Goal: Information Seeking & Learning: Learn about a topic

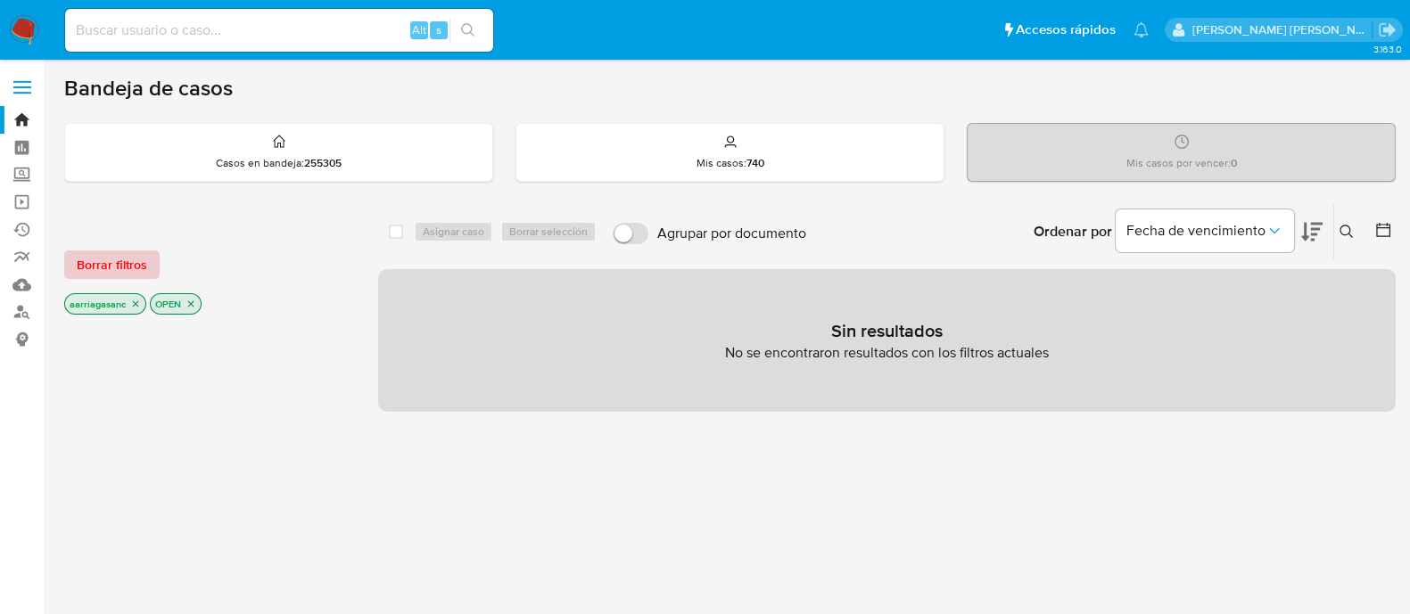
click at [134, 259] on span "Borrar filtros" at bounding box center [112, 264] width 70 height 25
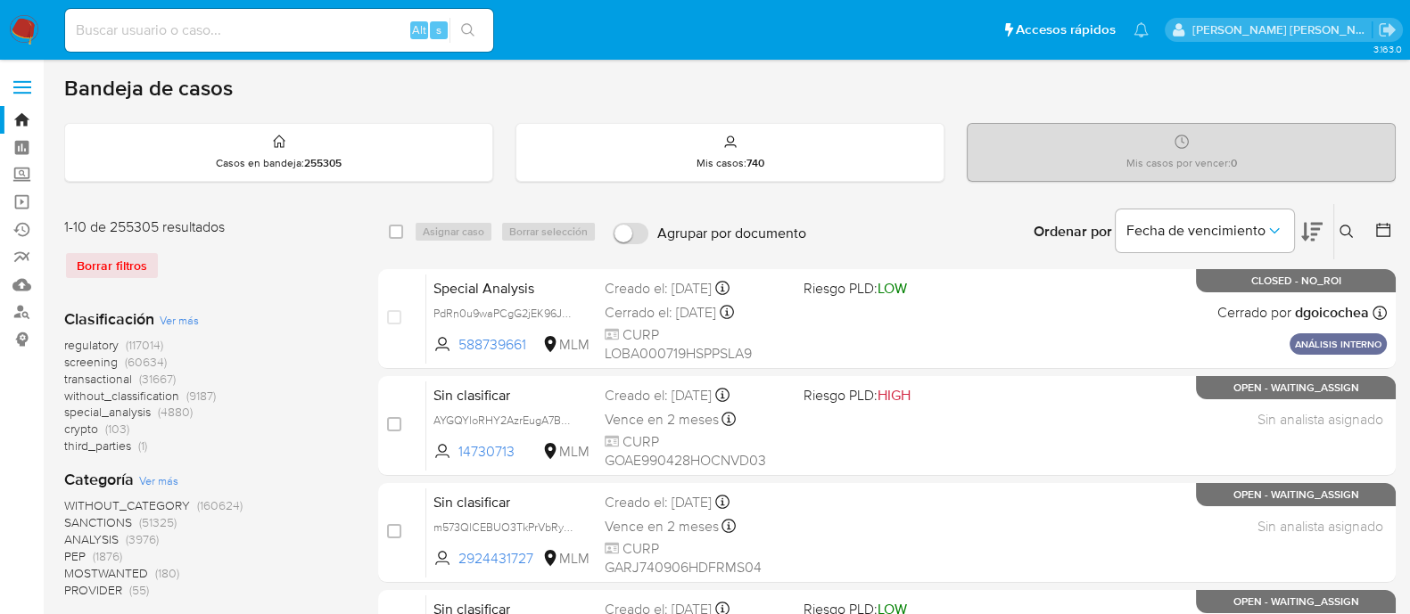
click at [275, 33] on input at bounding box center [279, 30] width 428 height 23
paste input "524667984"
type input "524667984"
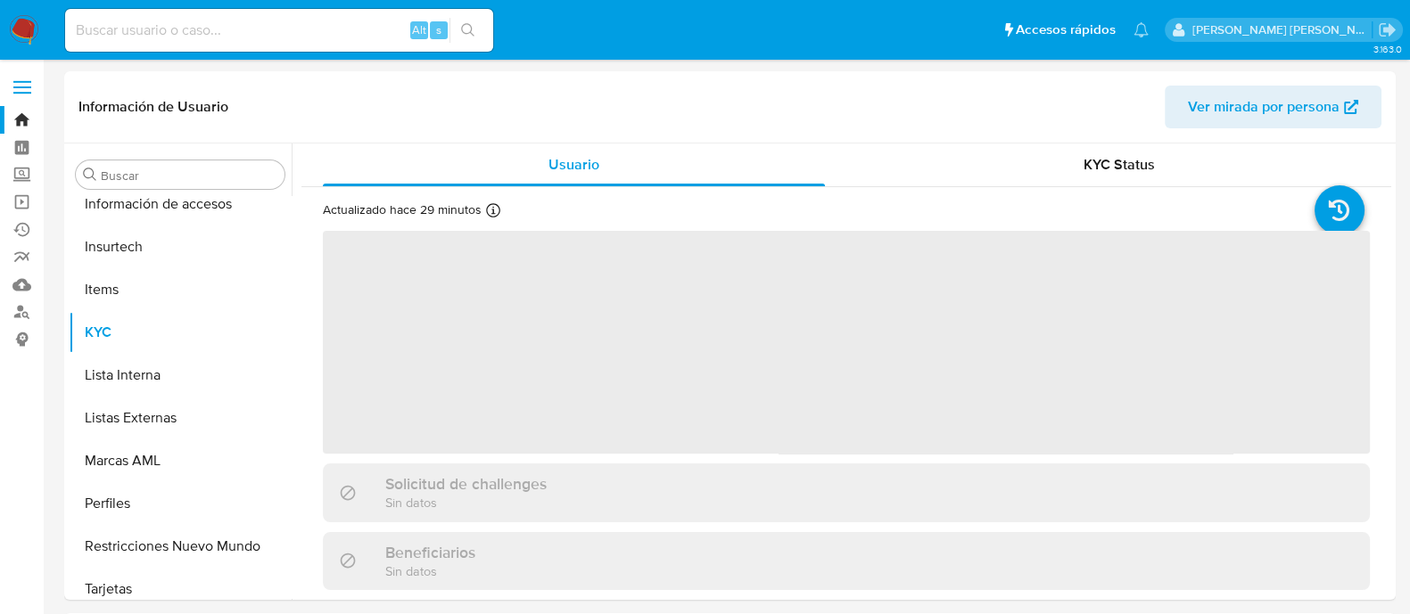
scroll to position [882, 0]
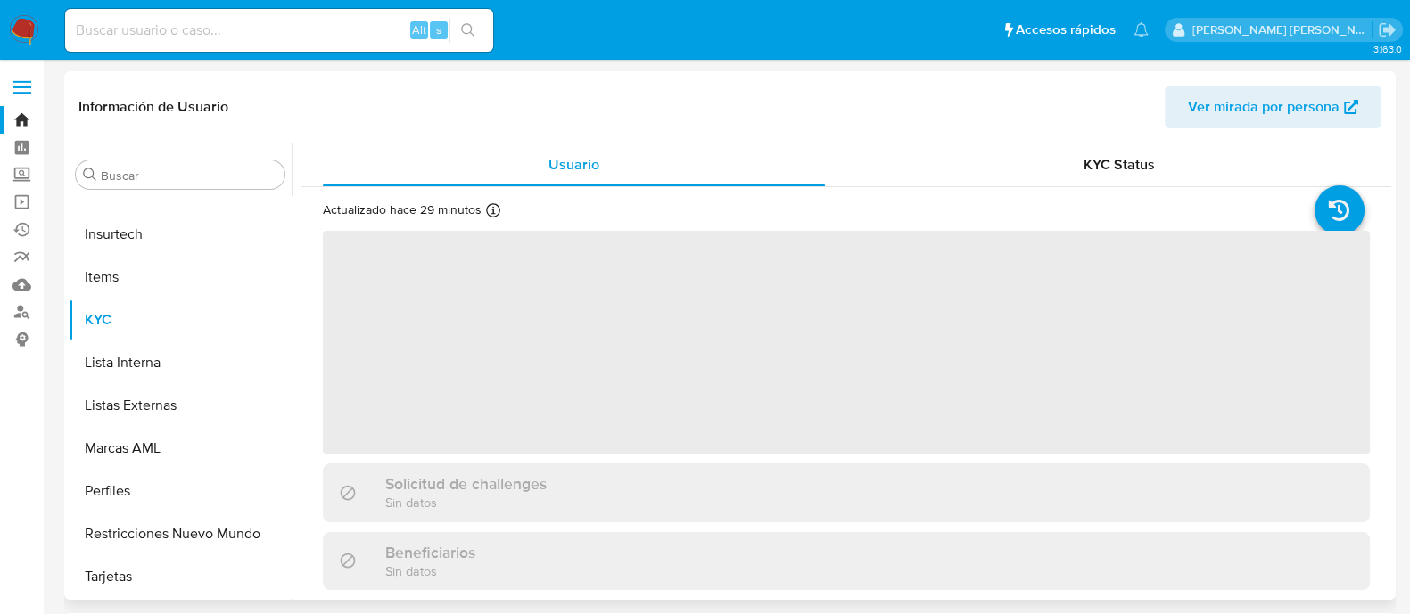
select select "10"
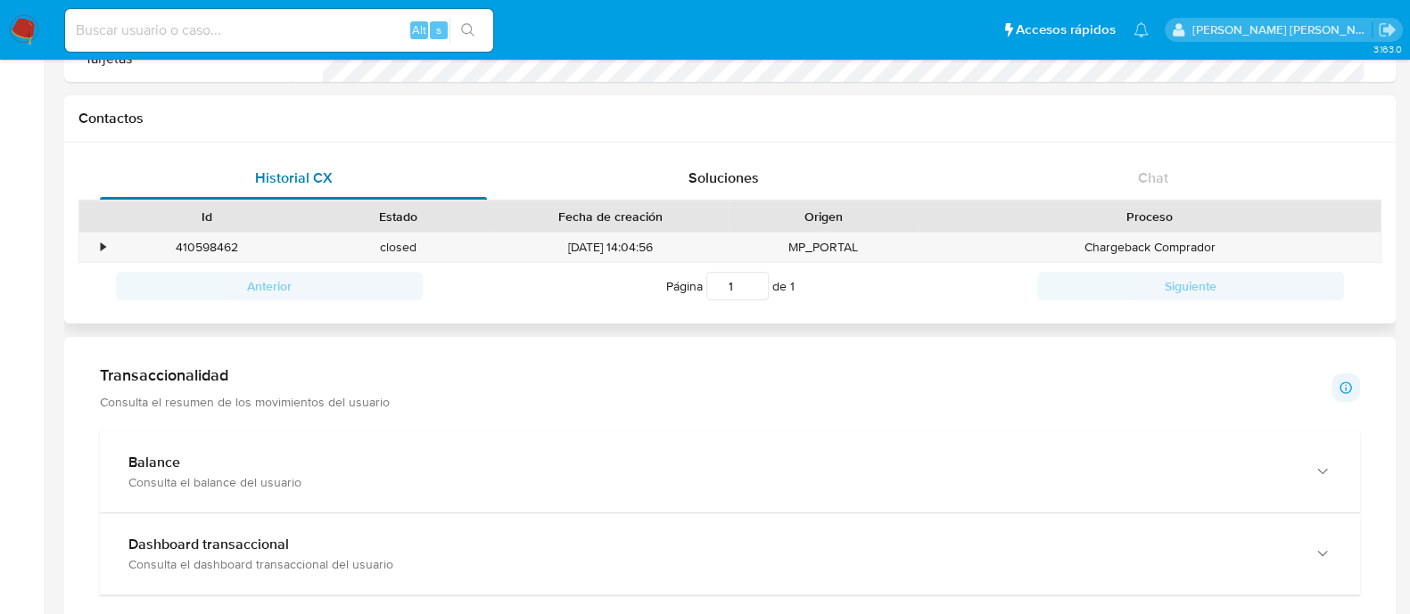
scroll to position [557, 0]
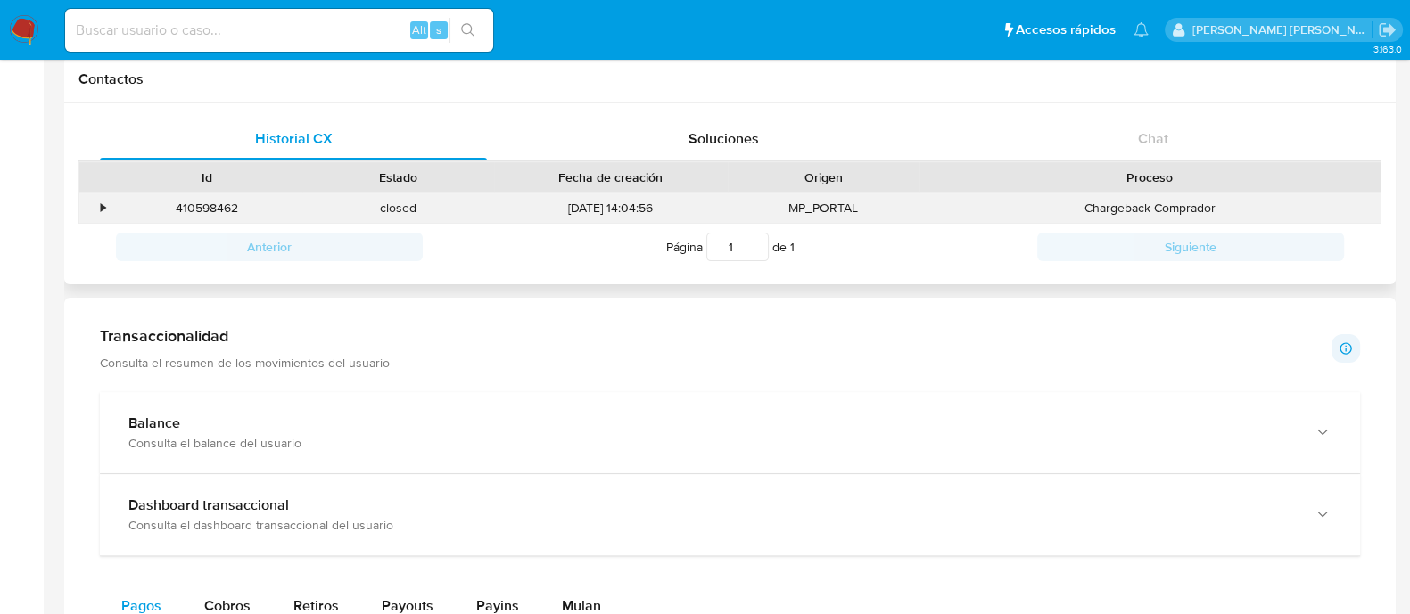
click at [101, 207] on div "•" at bounding box center [103, 208] width 4 height 17
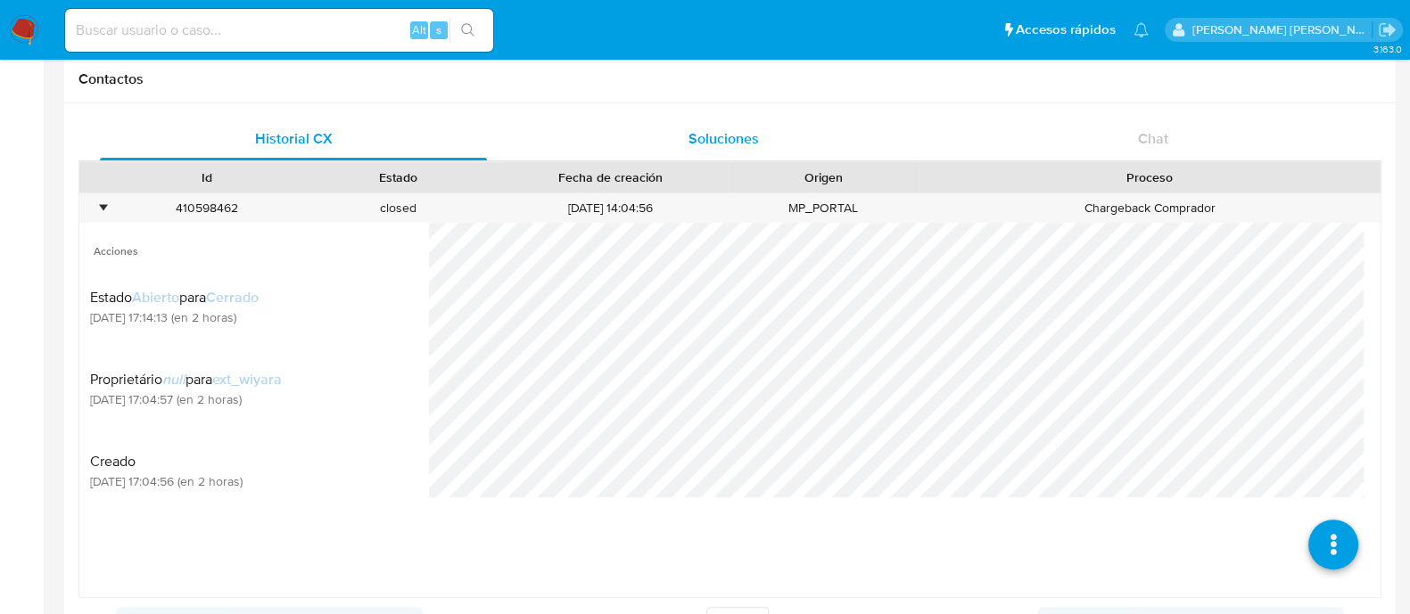
click at [704, 137] on span "Soluciones" at bounding box center [723, 138] width 70 height 21
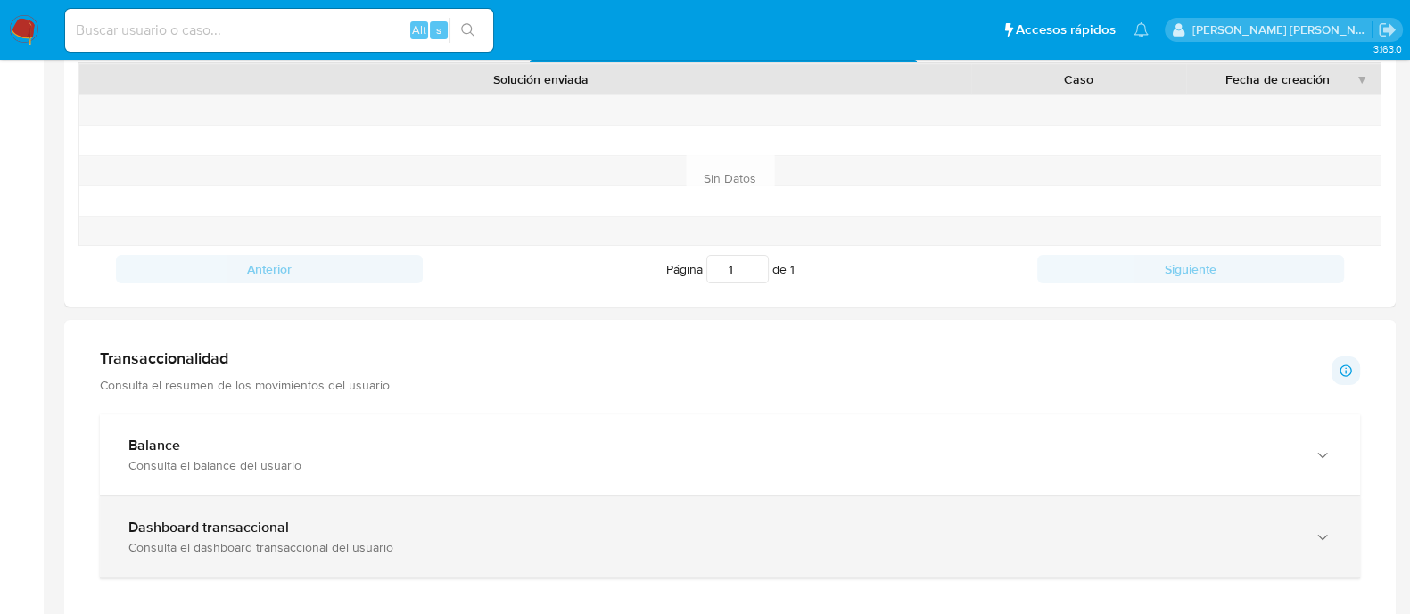
scroll to position [891, 0]
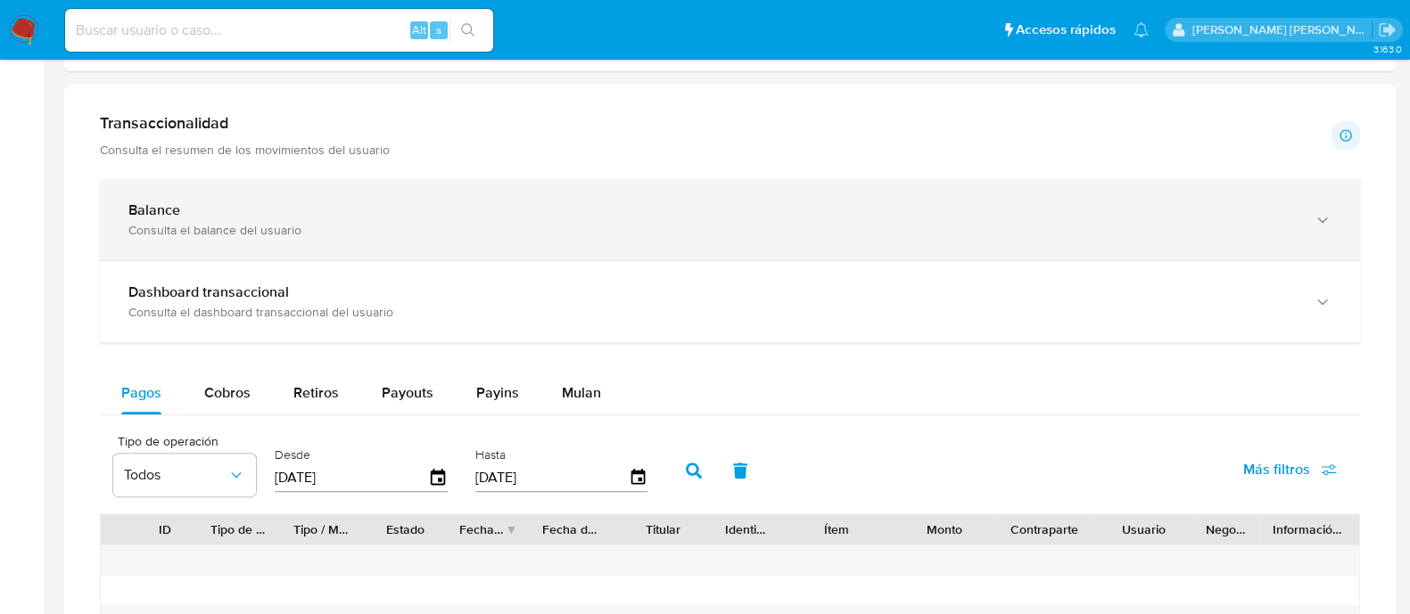
click at [209, 222] on div "Consulta el balance del usuario" at bounding box center [711, 230] width 1167 height 16
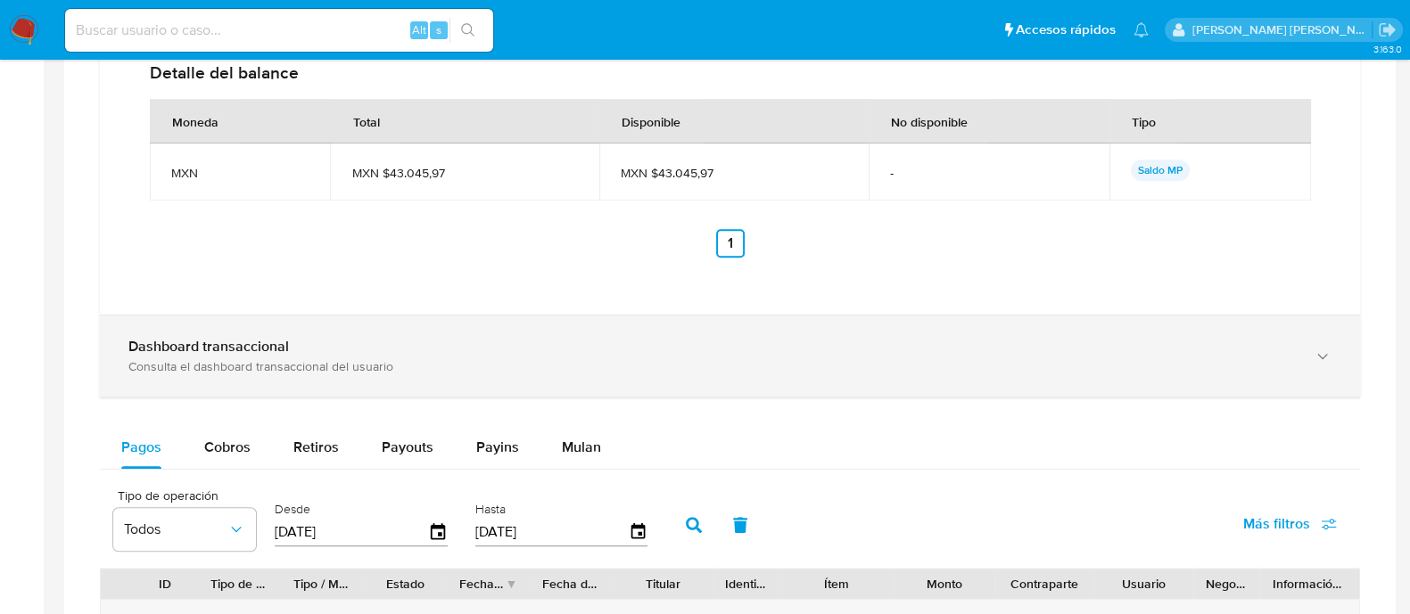
scroll to position [1560, 0]
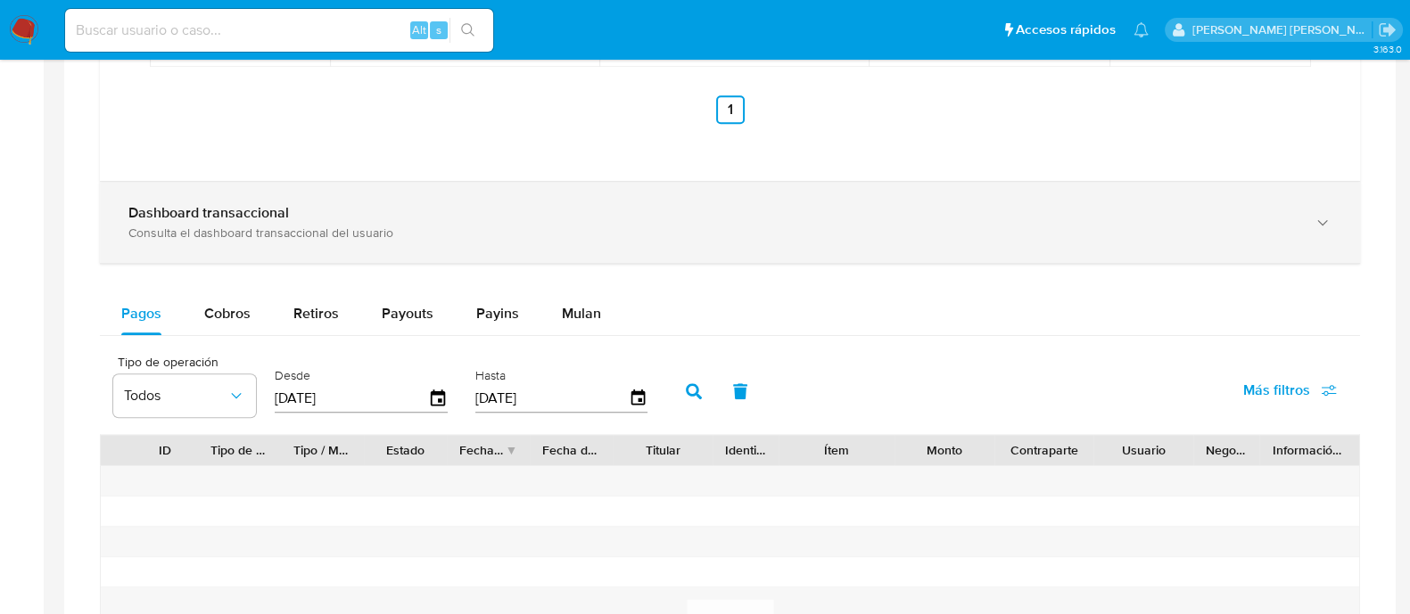
click at [289, 238] on div "Dashboard transaccional Consulta el dashboard transaccional del usuario" at bounding box center [730, 222] width 1260 height 81
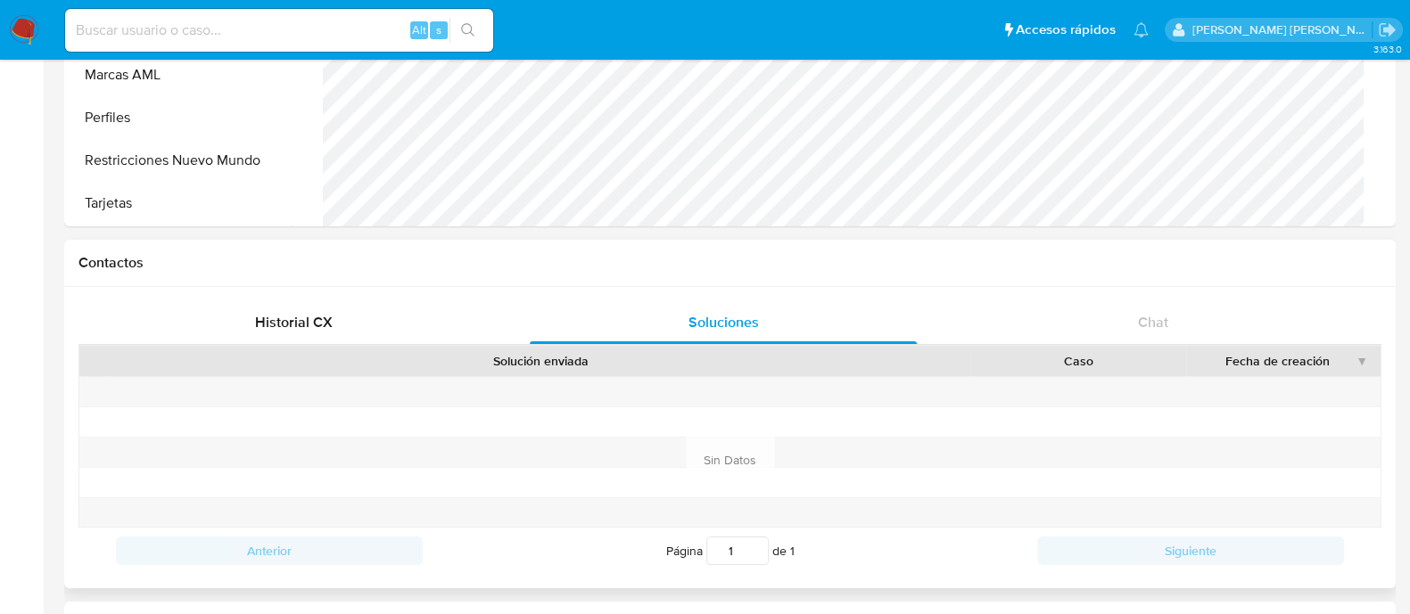
scroll to position [331, 0]
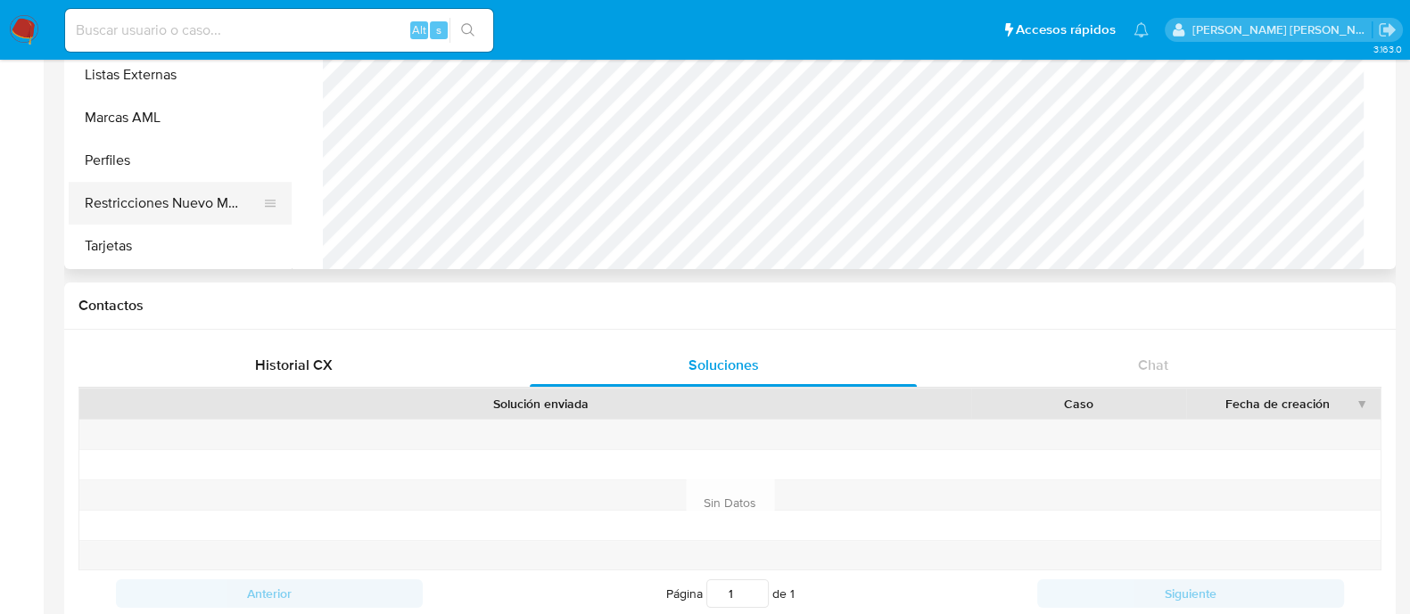
click at [218, 211] on button "Restricciones Nuevo Mundo" at bounding box center [173, 203] width 209 height 43
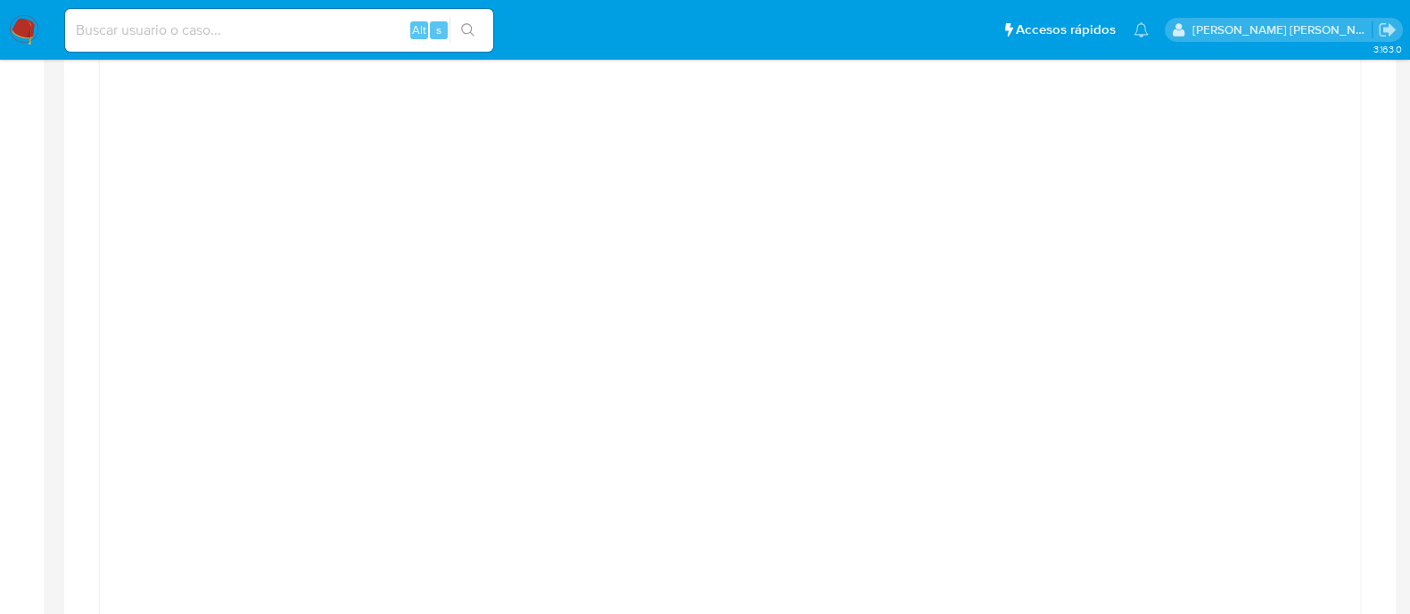
scroll to position [1895, 0]
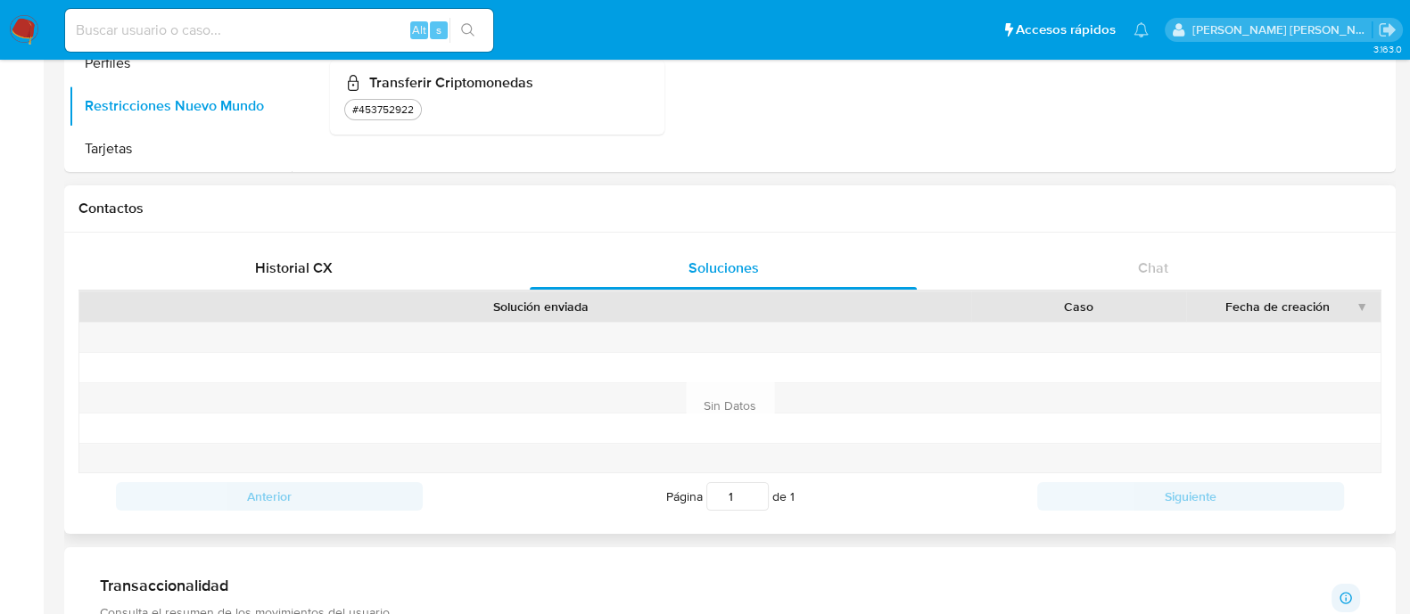
scroll to position [445, 0]
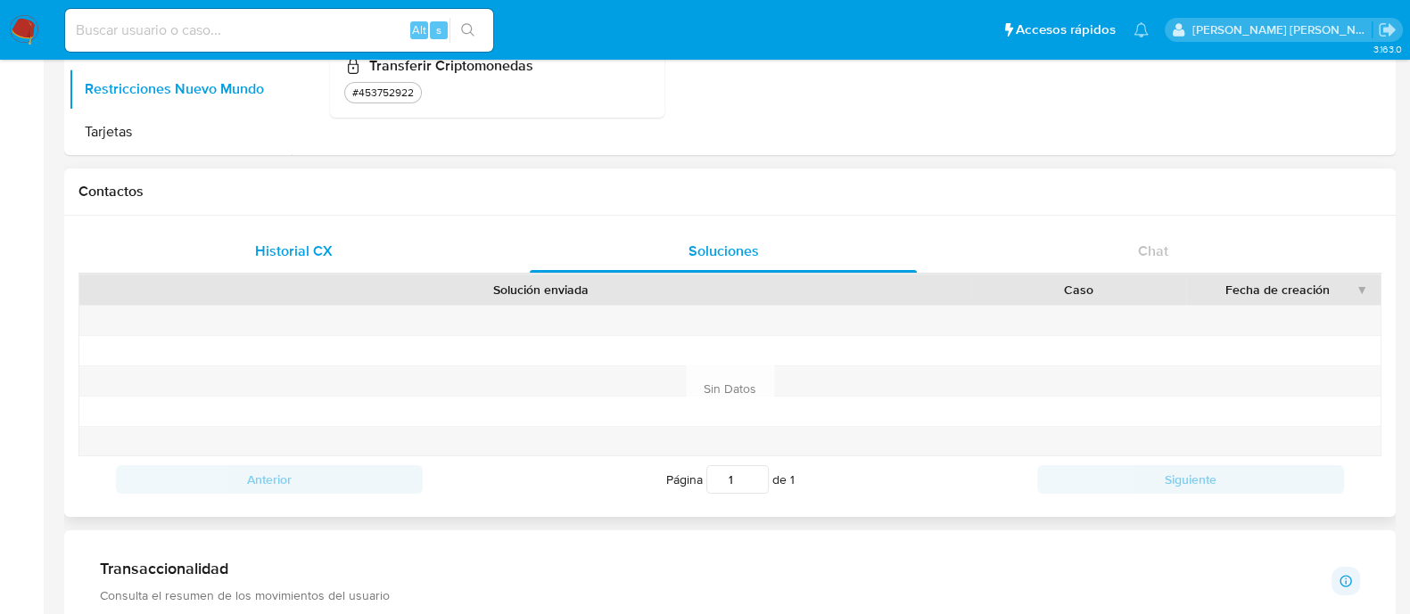
click at [312, 254] on span "Historial CX" at bounding box center [294, 251] width 78 height 21
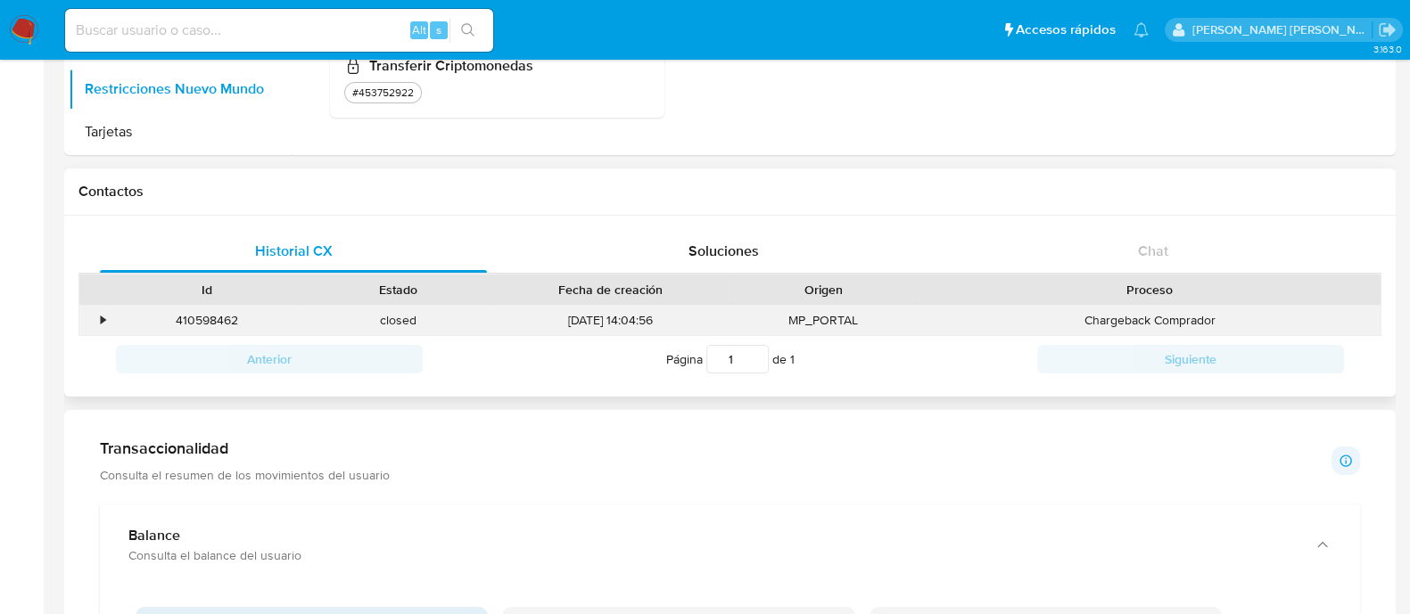
click at [92, 314] on div "•" at bounding box center [94, 320] width 31 height 29
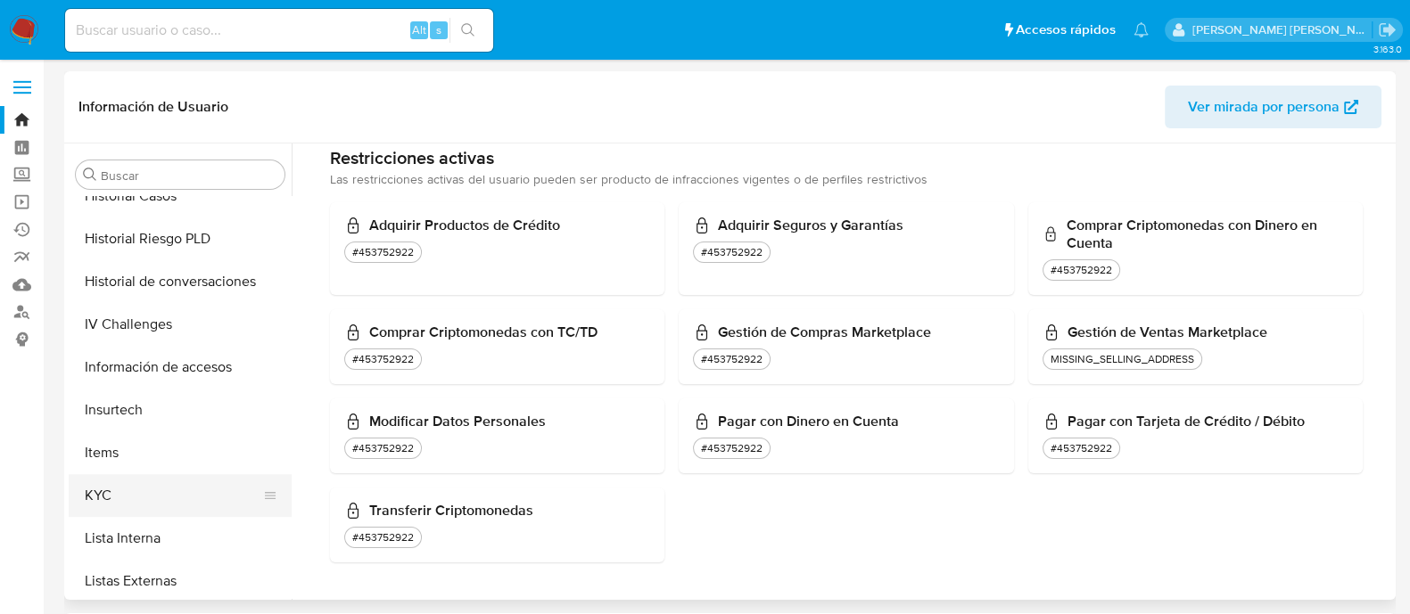
scroll to position [547, 0]
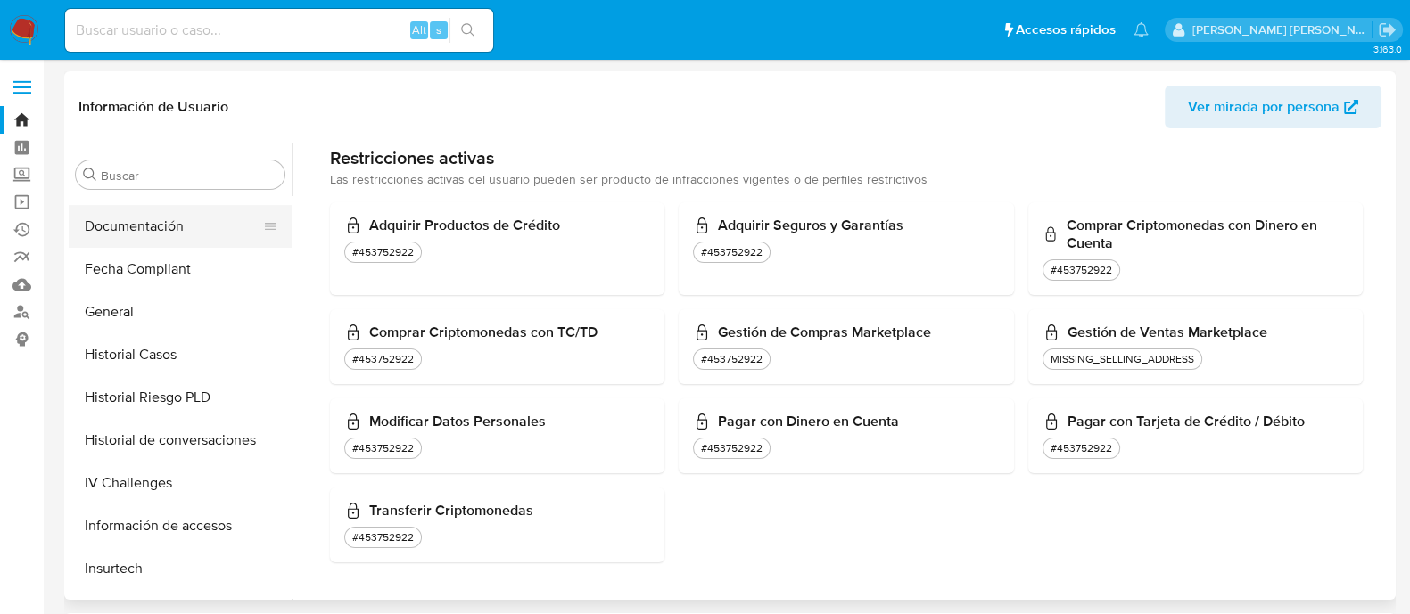
click at [150, 235] on button "Documentación" at bounding box center [173, 226] width 209 height 43
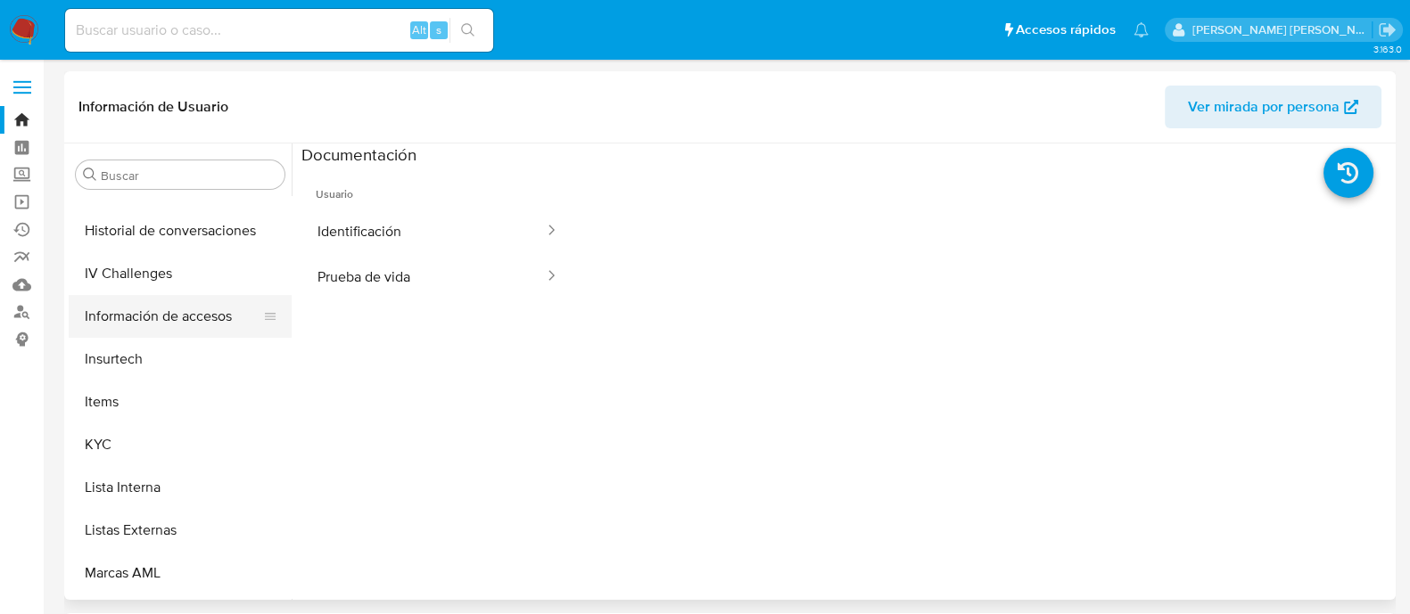
scroll to position [882, 0]
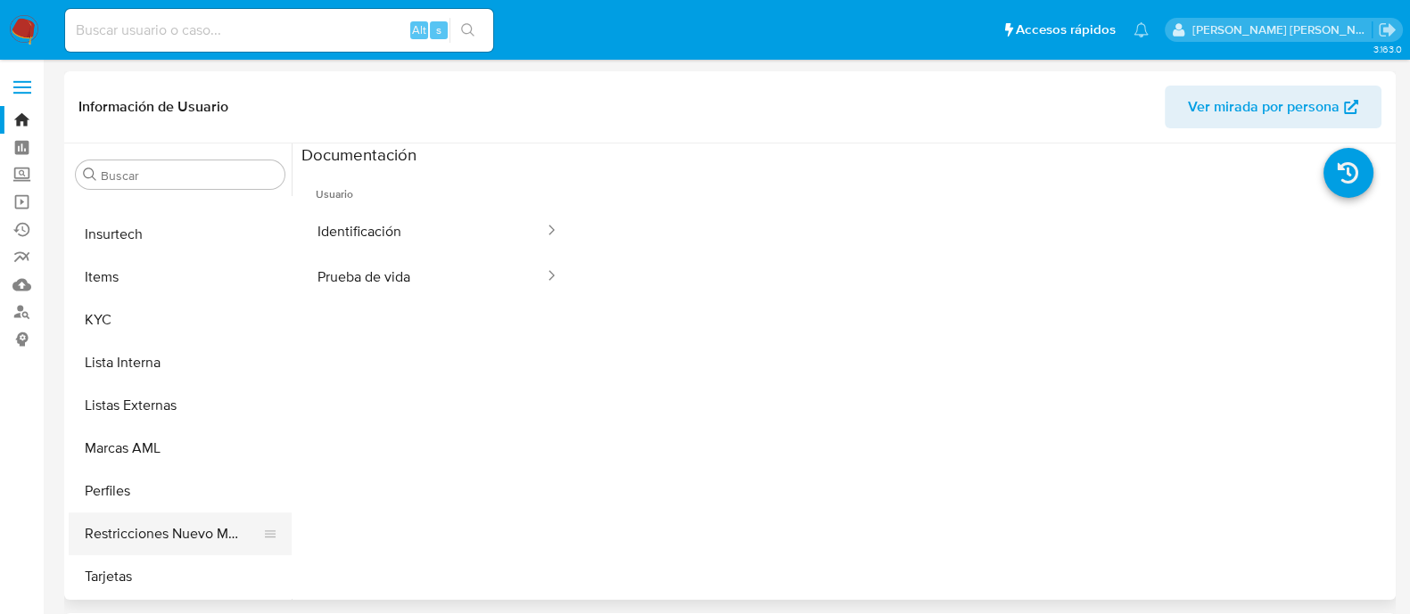
click at [193, 532] on button "Restricciones Nuevo Mundo" at bounding box center [173, 534] width 209 height 43
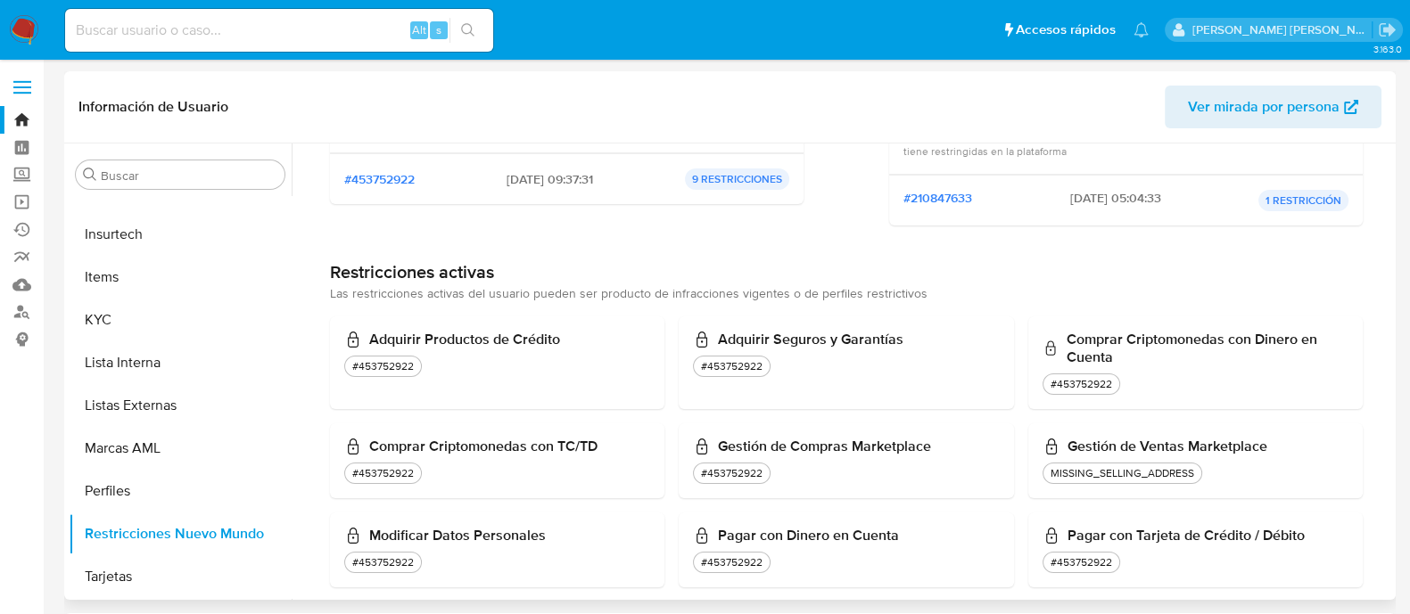
scroll to position [203, 0]
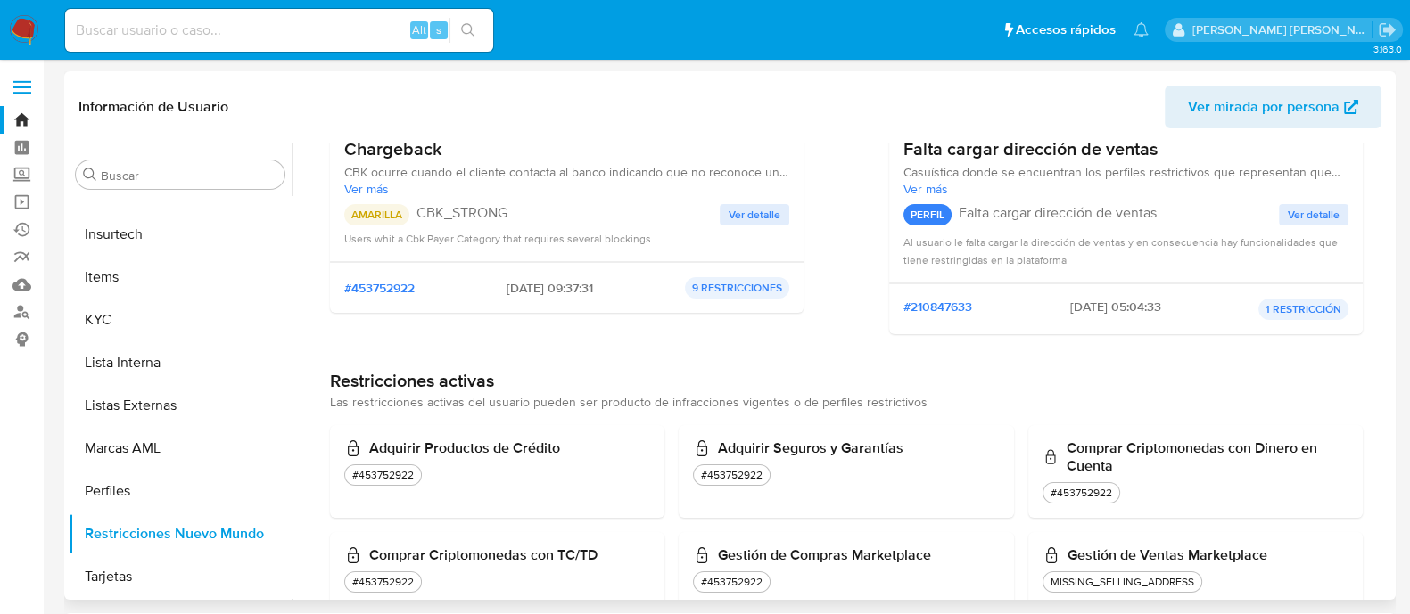
click at [737, 284] on p "9 RESTRICCIONES" at bounding box center [737, 287] width 104 height 21
click at [745, 207] on span "Ver detalle" at bounding box center [755, 215] width 52 height 18
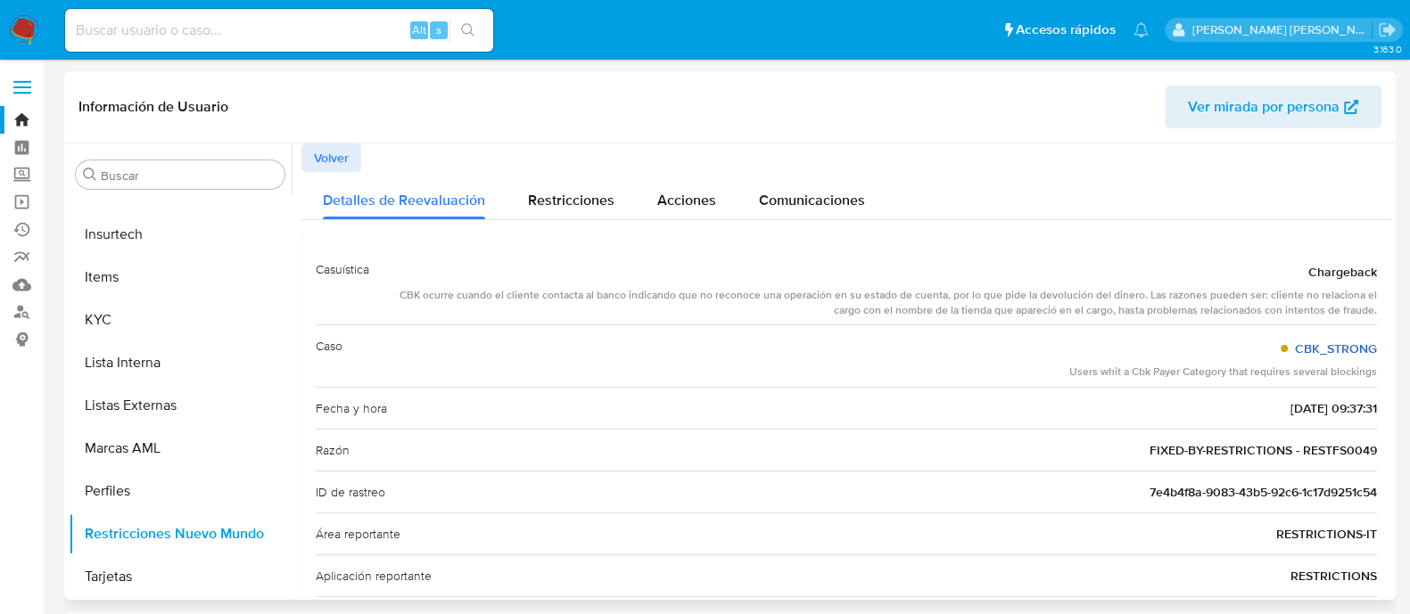
click at [1306, 342] on link "CBK_STRONG" at bounding box center [1336, 349] width 82 height 18
click at [551, 199] on span "Restricciones" at bounding box center [571, 200] width 86 height 21
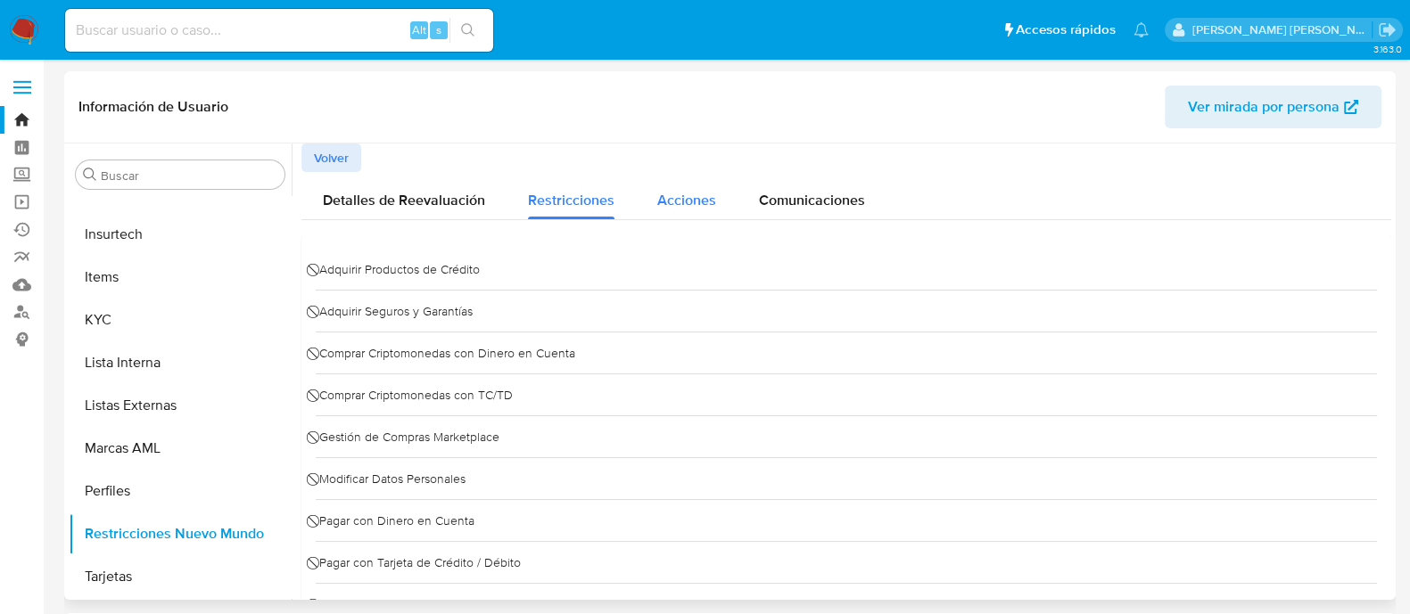
click at [700, 199] on span "Acciones" at bounding box center [686, 200] width 59 height 21
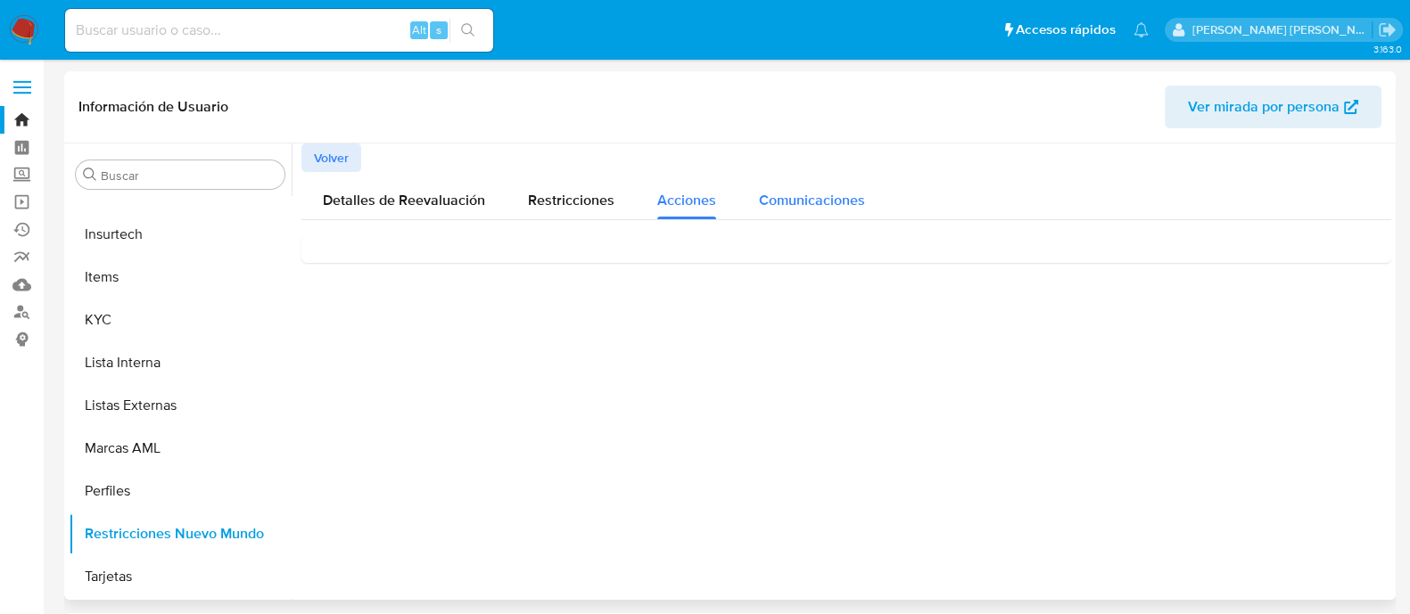
click at [802, 201] on span "Comunicaciones" at bounding box center [812, 200] width 106 height 21
click at [411, 261] on p "Este evento no envió comunicaciones." at bounding box center [846, 259] width 1061 height 20
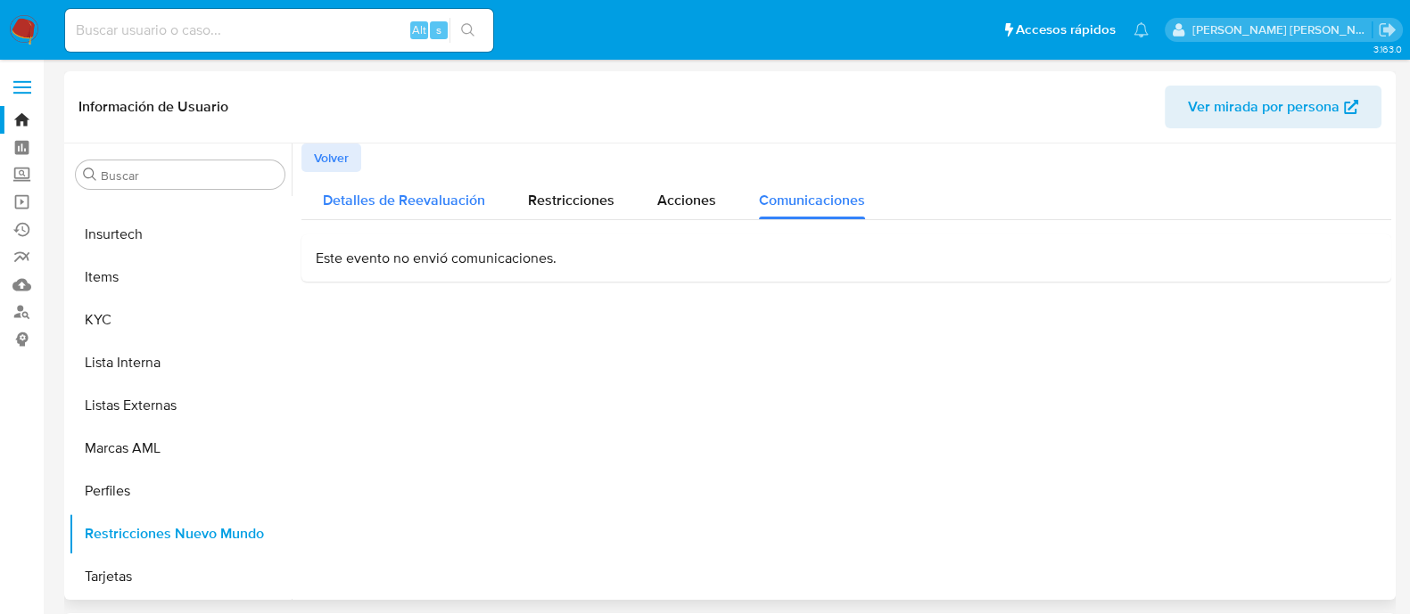
click at [419, 201] on span "Detalles de Reevaluación" at bounding box center [404, 200] width 162 height 21
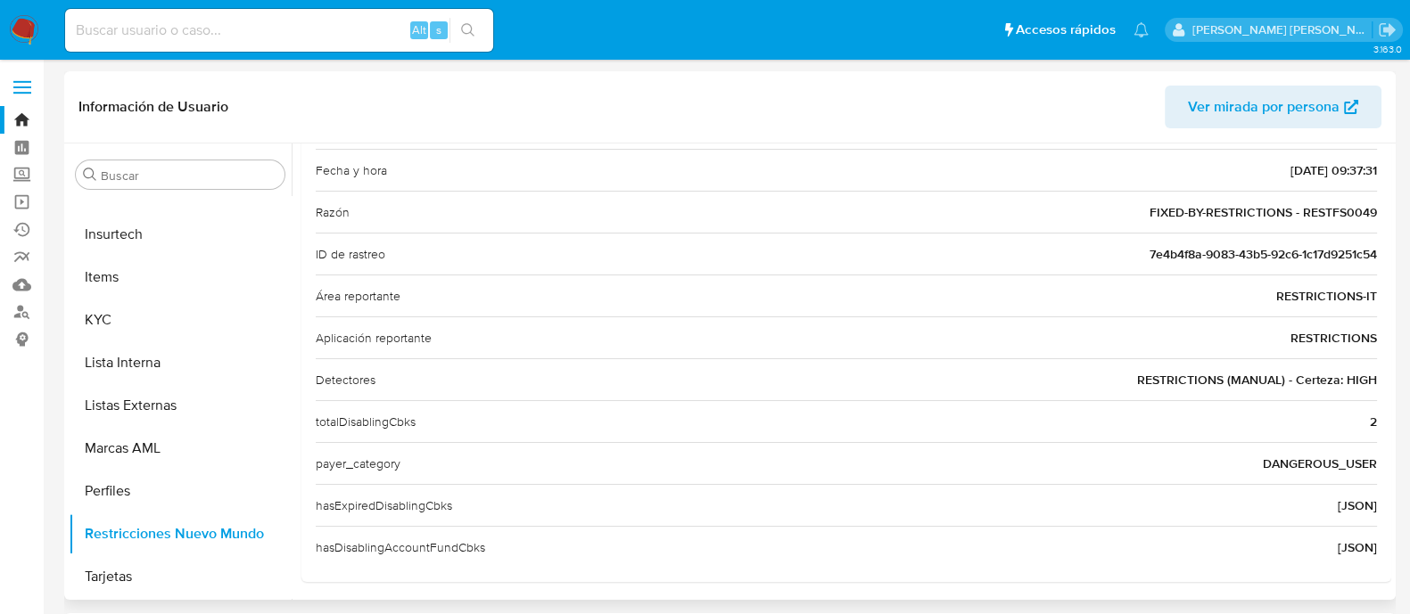
scroll to position [242, 0]
click at [1262, 384] on div "Detectores RESTRICTIONS (MANUAL) - Certeza: HIGH" at bounding box center [846, 376] width 1061 height 42
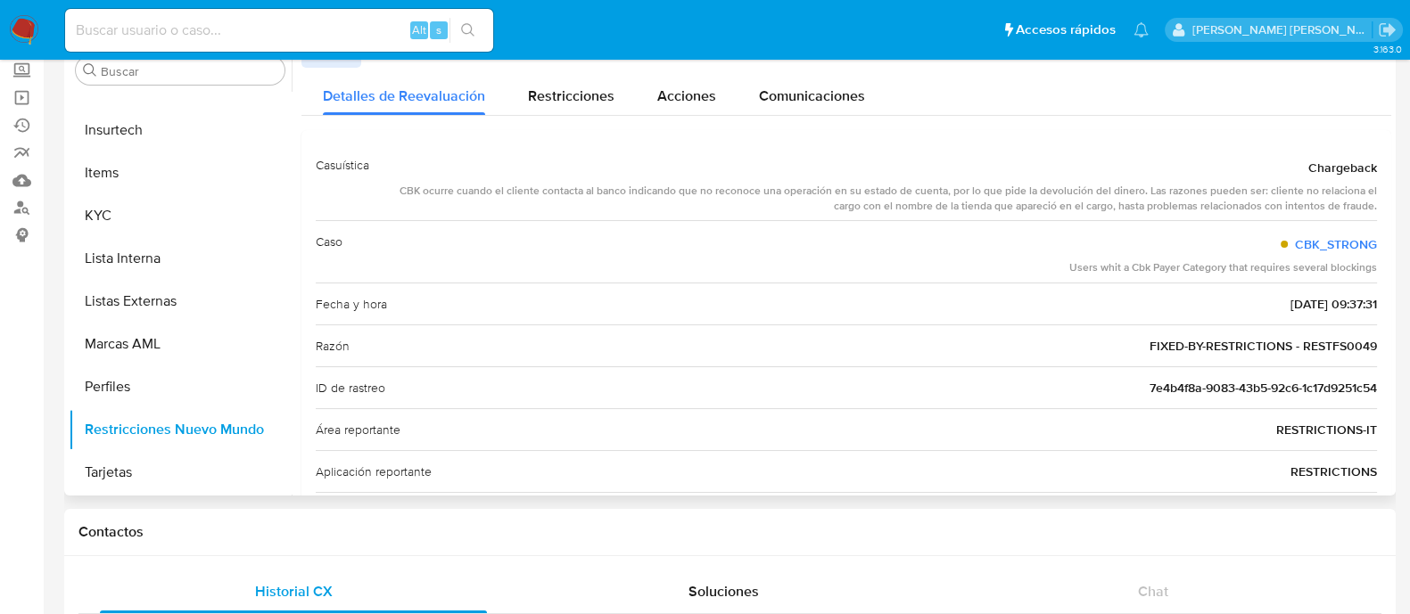
scroll to position [0, 0]
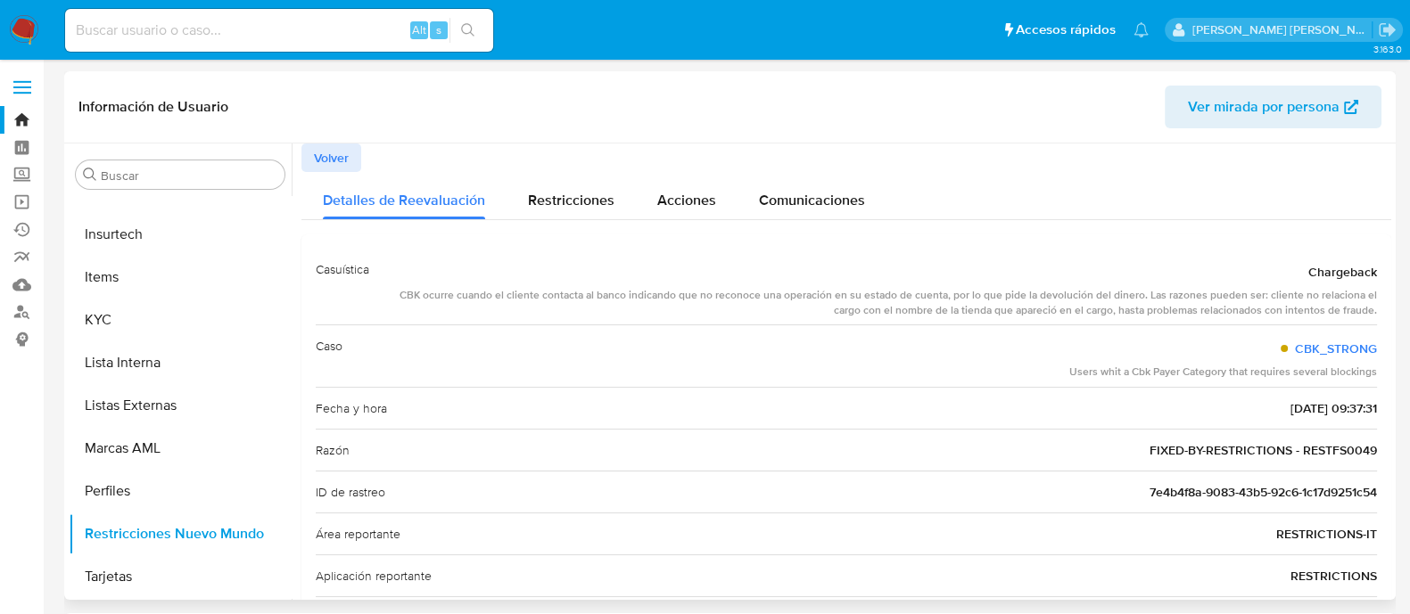
click at [325, 149] on span "Volver" at bounding box center [331, 157] width 35 height 25
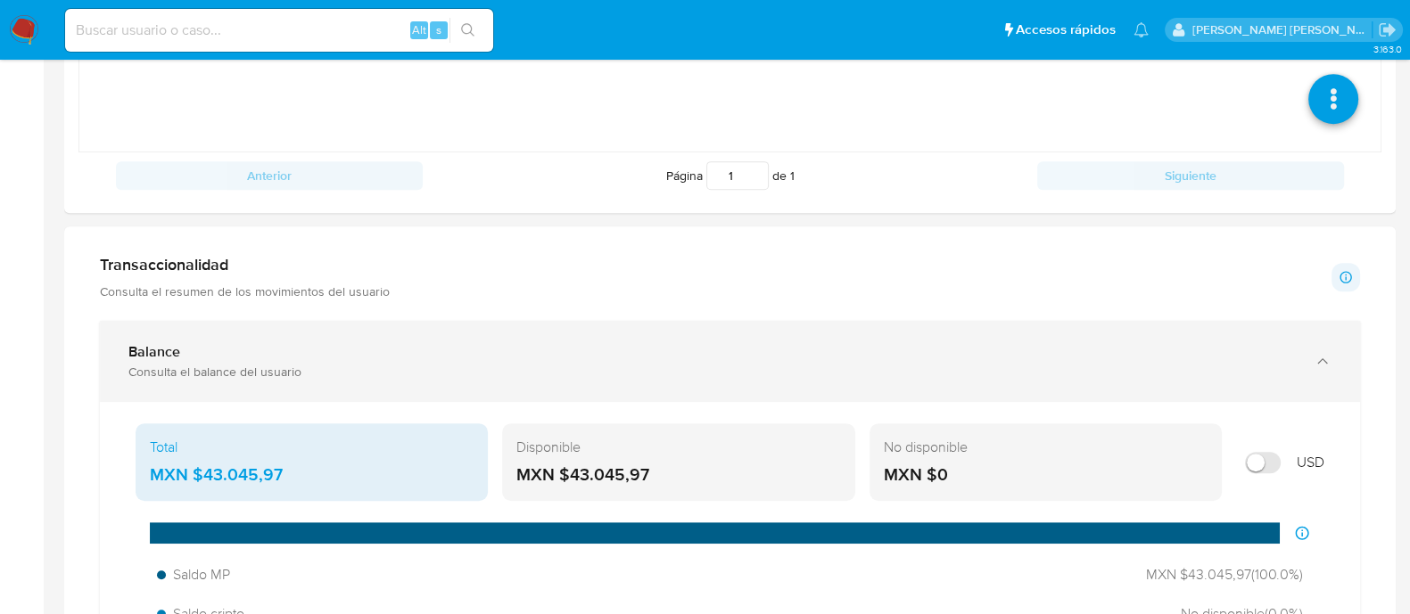
scroll to position [1338, 0]
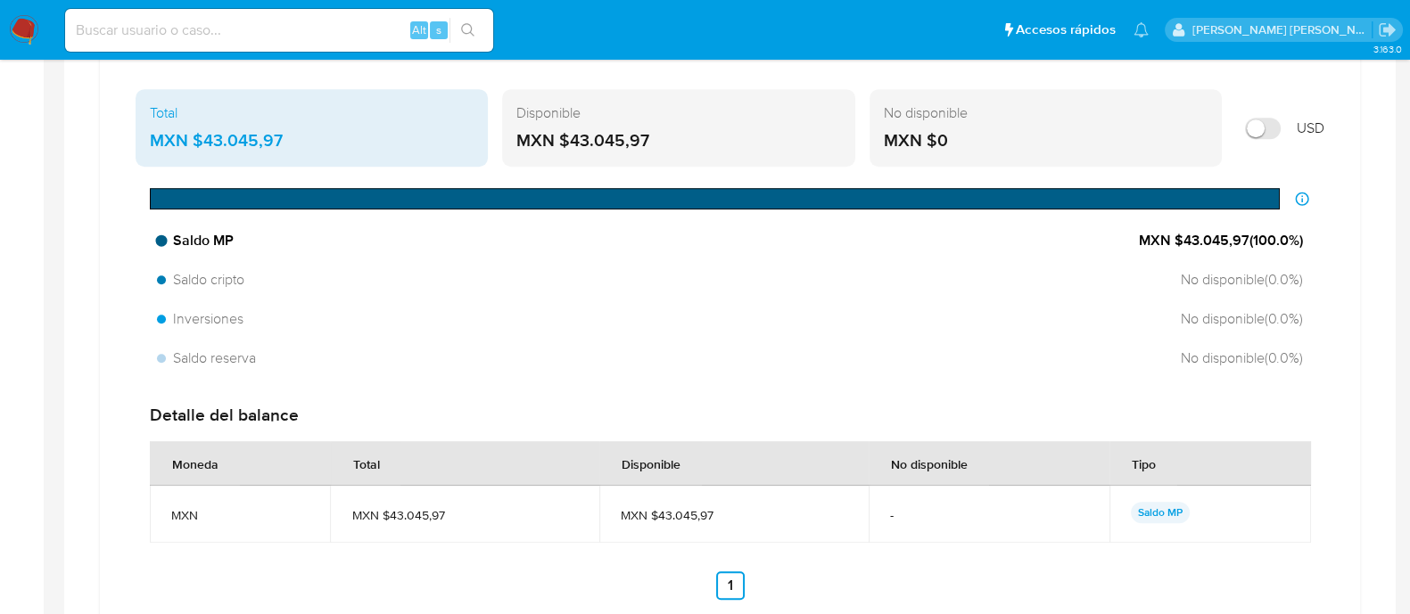
click at [218, 240] on span "Saldo MP" at bounding box center [195, 241] width 77 height 20
click at [216, 239] on span "Saldo MP" at bounding box center [195, 241] width 77 height 20
click at [226, 282] on span "Saldo cripto" at bounding box center [203, 280] width 93 height 20
